Goal: Find contact information

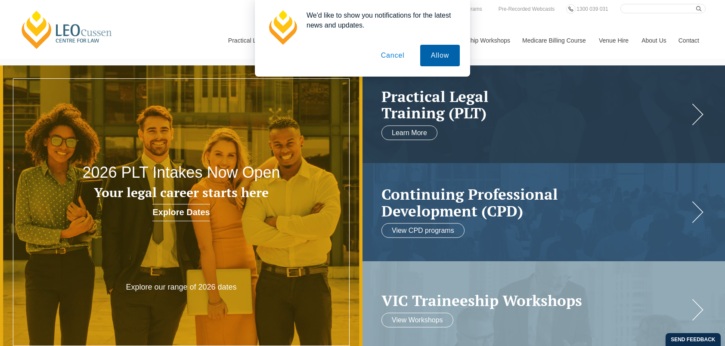
click at [439, 54] on button "Allow" at bounding box center [440, 56] width 40 height 22
